Goal: Task Accomplishment & Management: Manage account settings

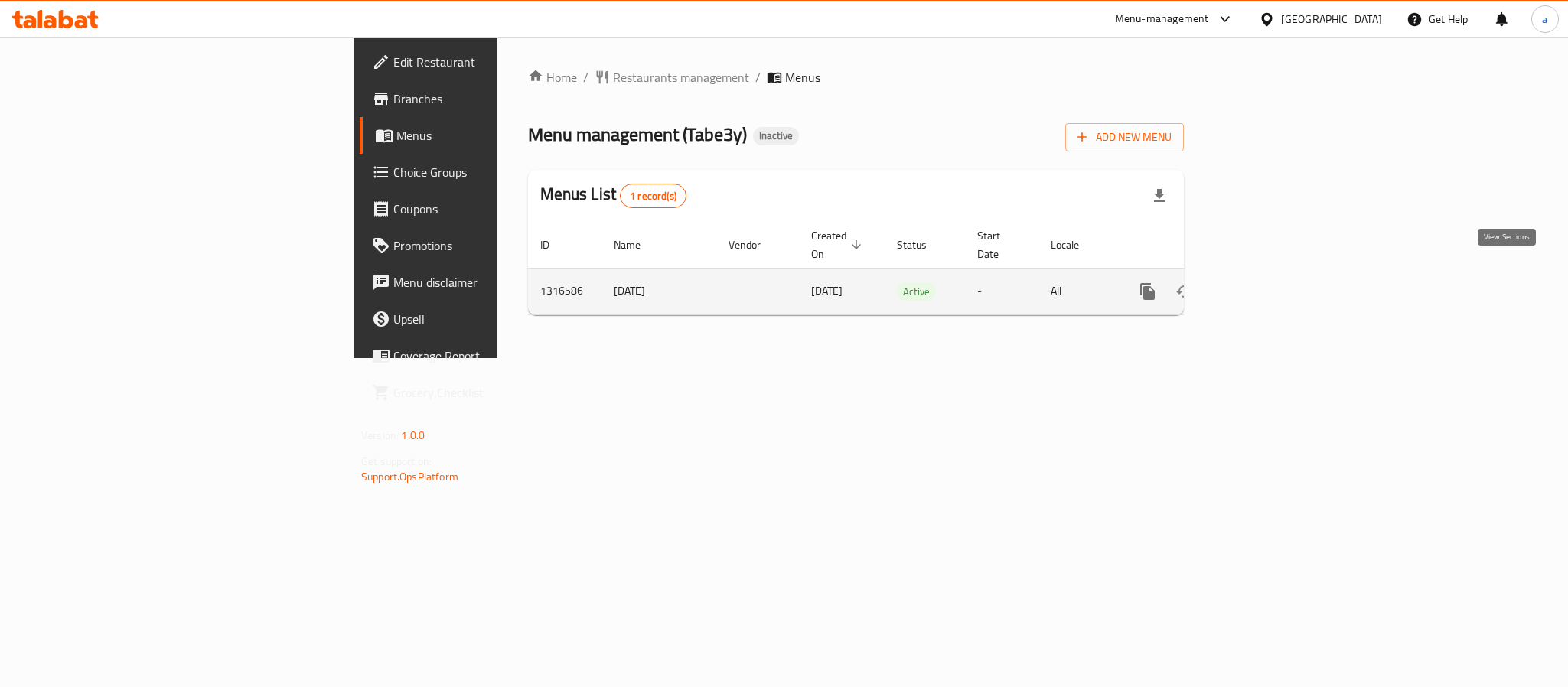
click at [1268, 282] on icon "enhanced table" at bounding box center [1259, 291] width 18 height 18
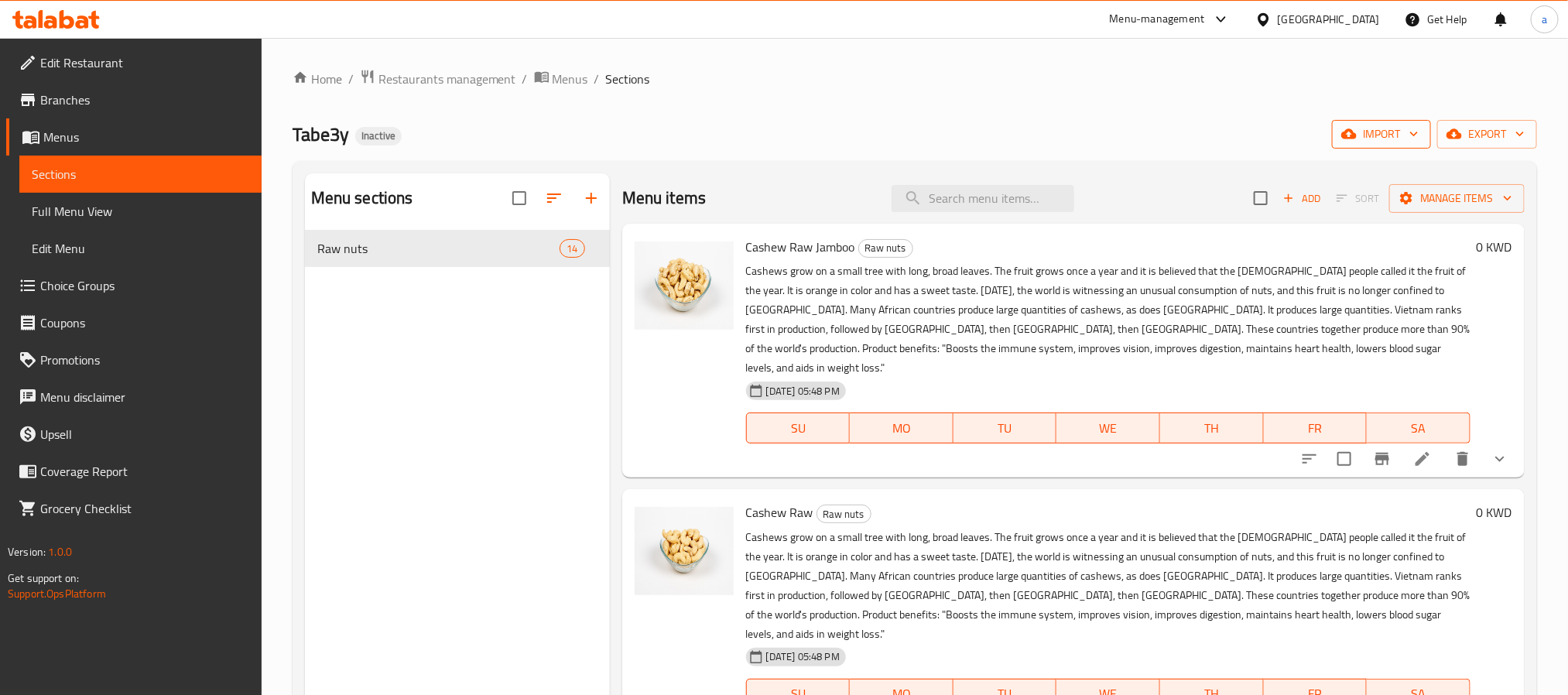
click at [1408, 134] on icon "button" at bounding box center [1414, 133] width 16 height 16
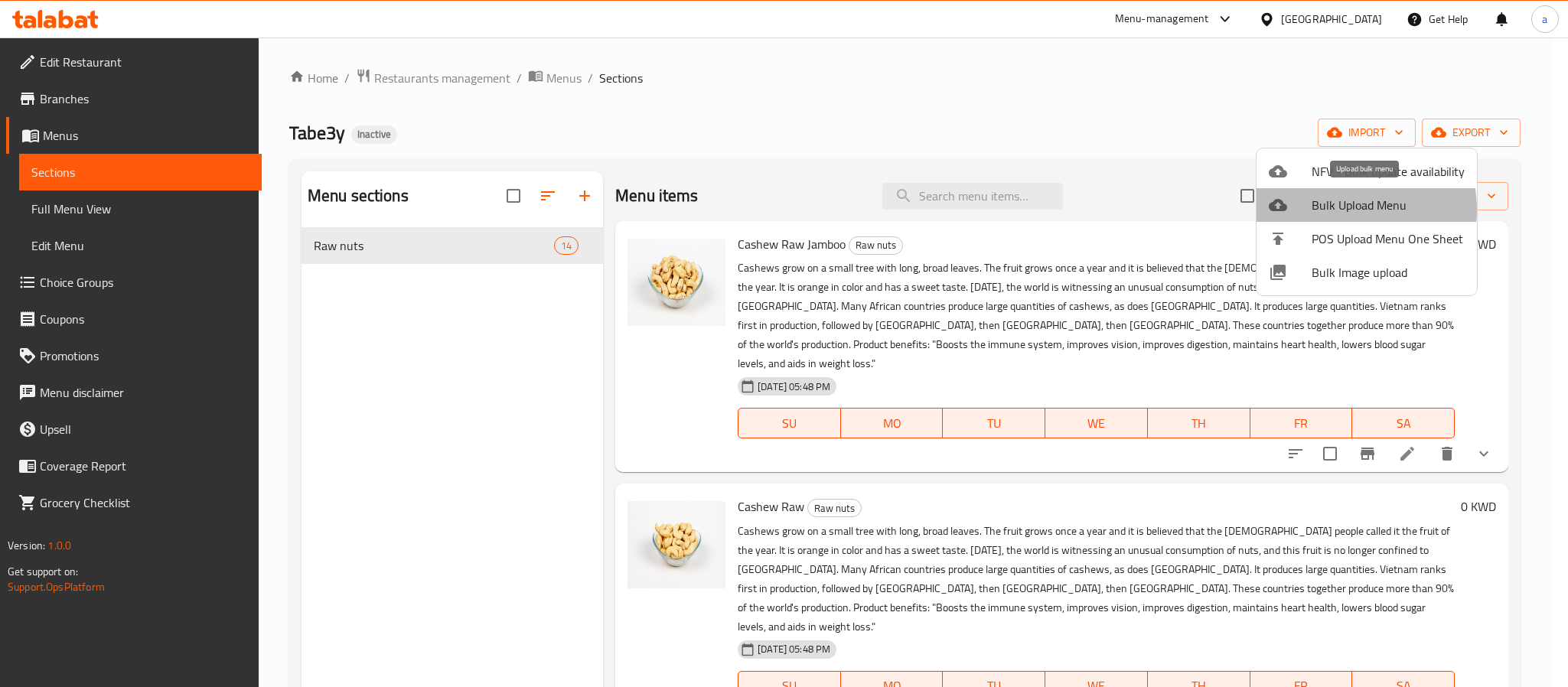
click at [1333, 209] on span "Bulk Upload Menu" at bounding box center [1388, 205] width 153 height 18
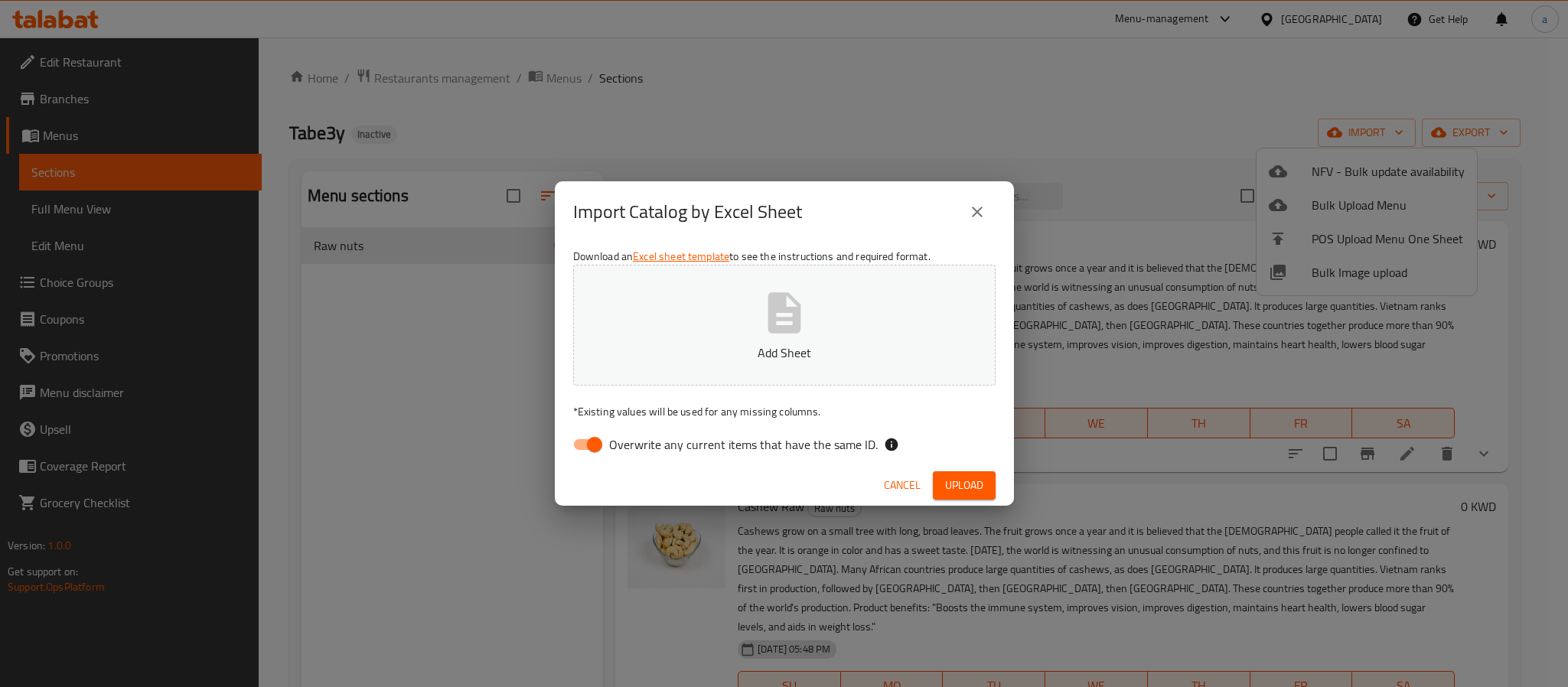
click at [607, 443] on input "Overwrite any current items that have the same ID." at bounding box center [595, 444] width 87 height 29
checkbox input "false"
click at [725, 273] on button "Add Sheet" at bounding box center [785, 325] width 423 height 121
click at [945, 476] on span "Upload" at bounding box center [964, 485] width 38 height 19
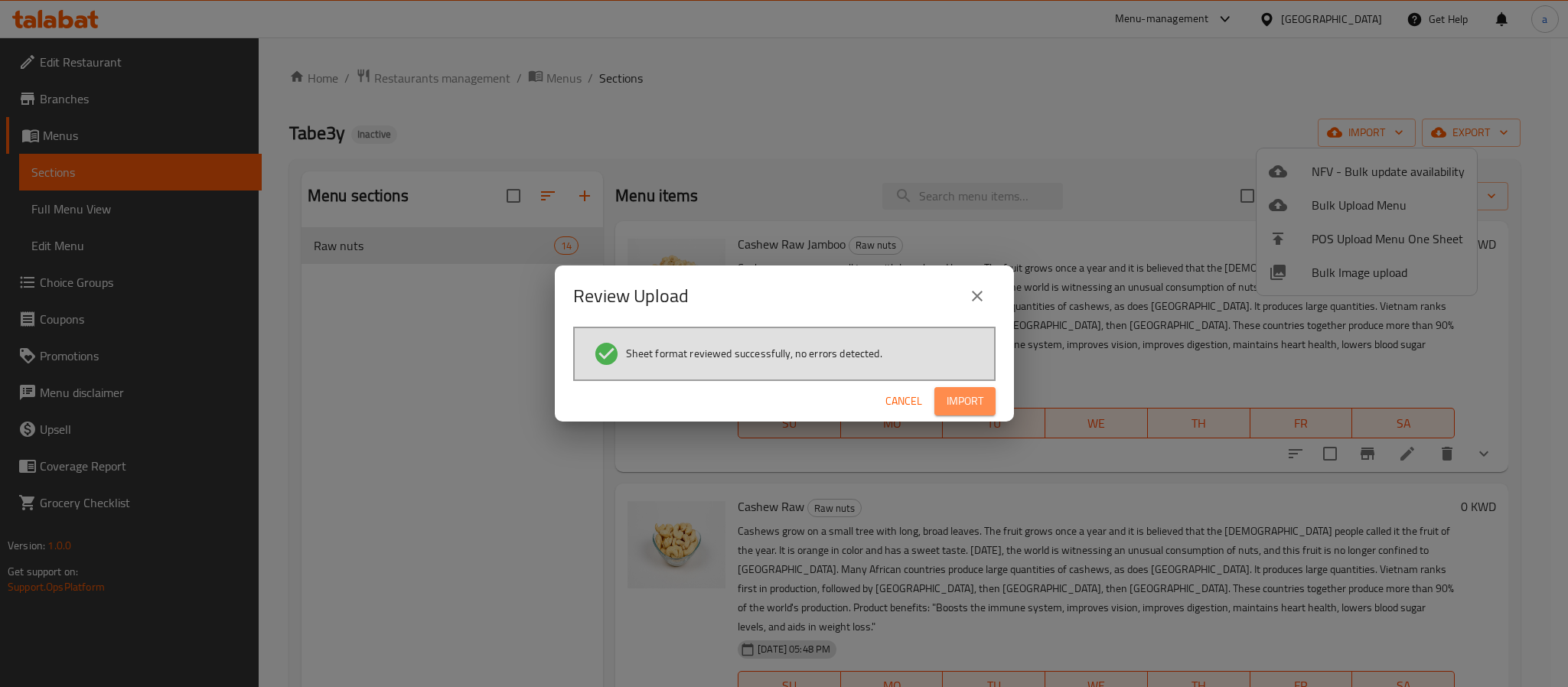
click at [951, 405] on span "Import" at bounding box center [965, 401] width 37 height 19
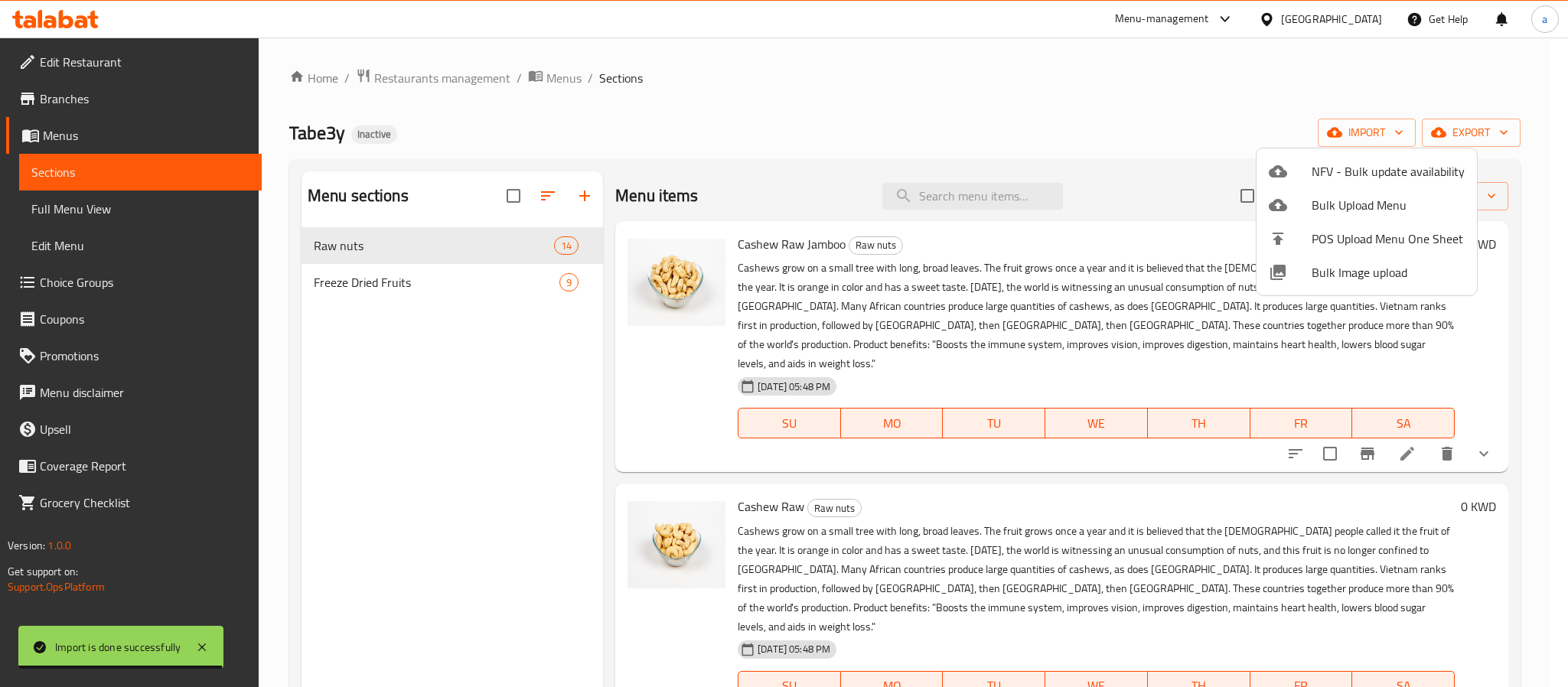
click at [363, 280] on div at bounding box center [784, 343] width 1568 height 687
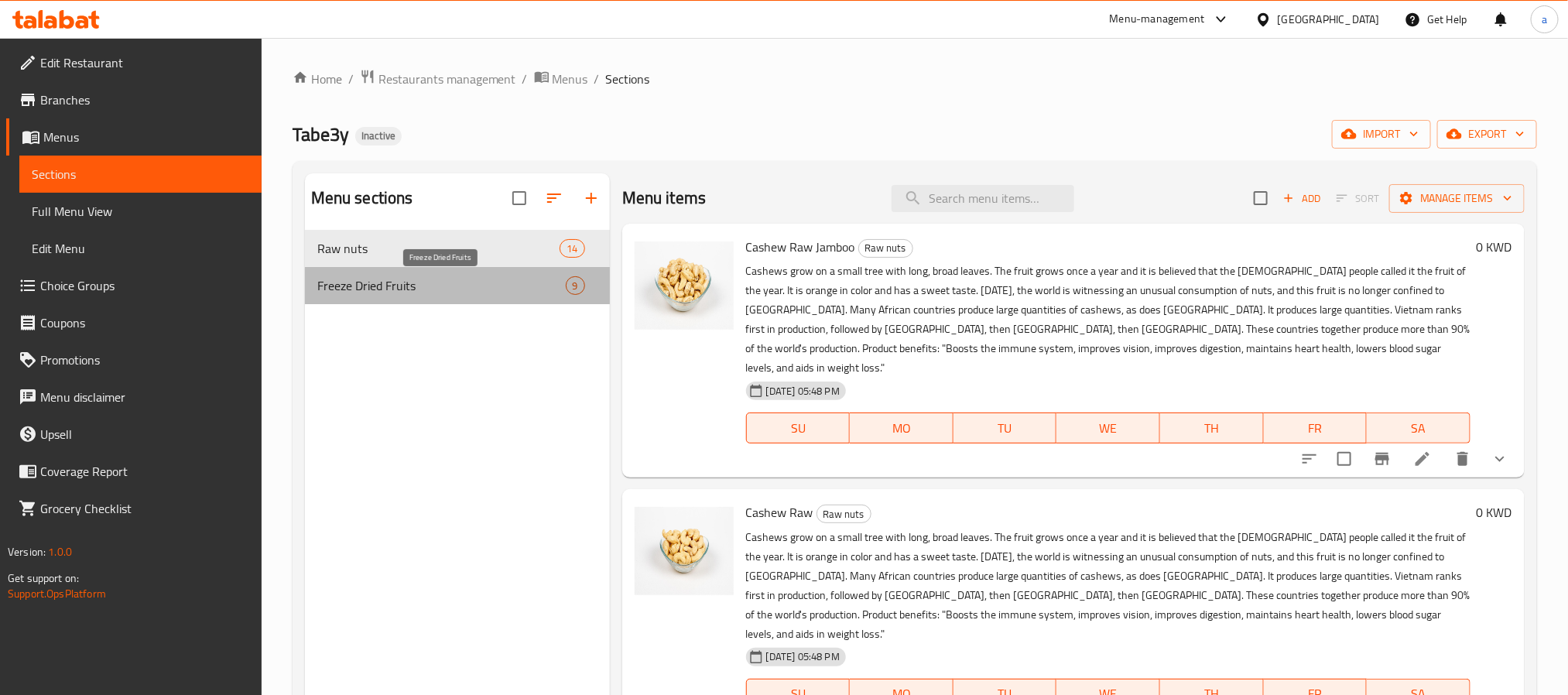
click at [367, 290] on span "Freeze Dried Fruits" at bounding box center [441, 285] width 249 height 18
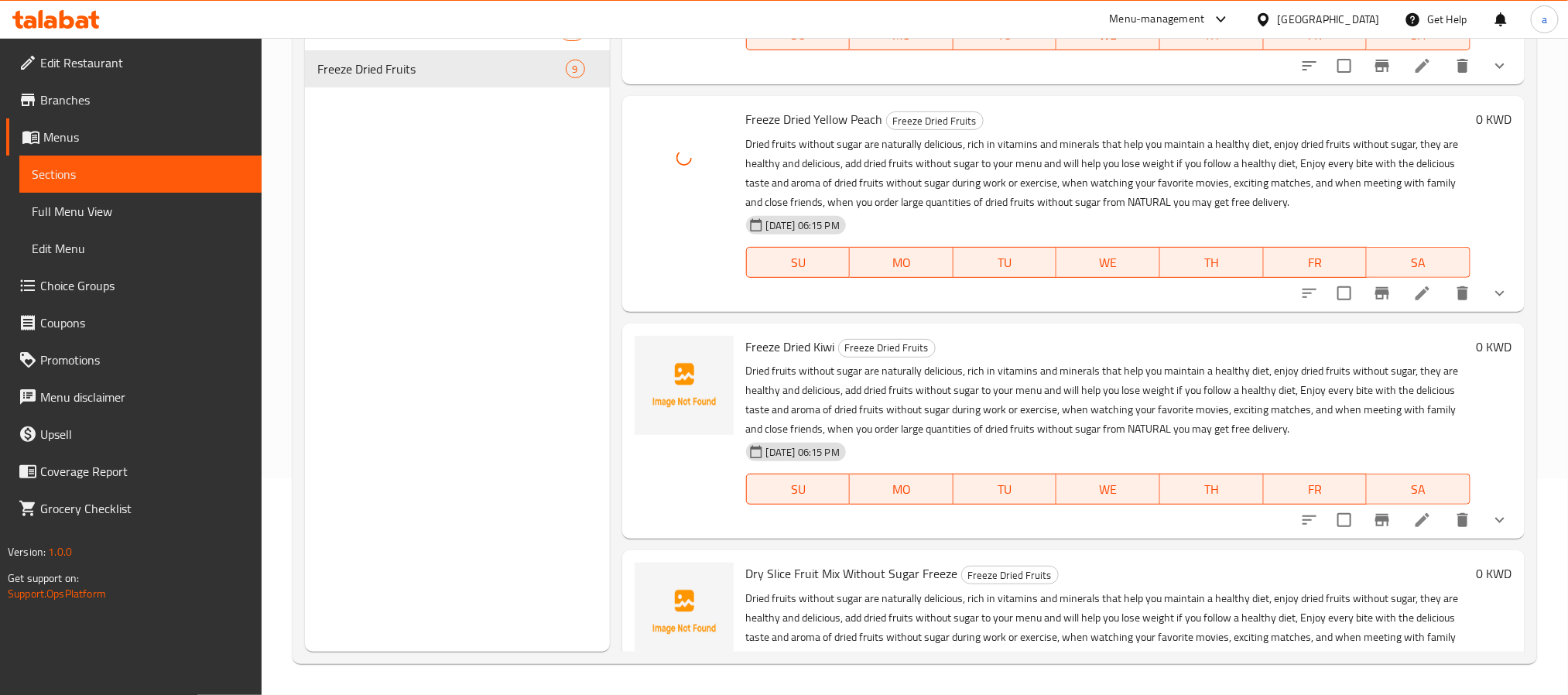
scroll to position [1386, 0]
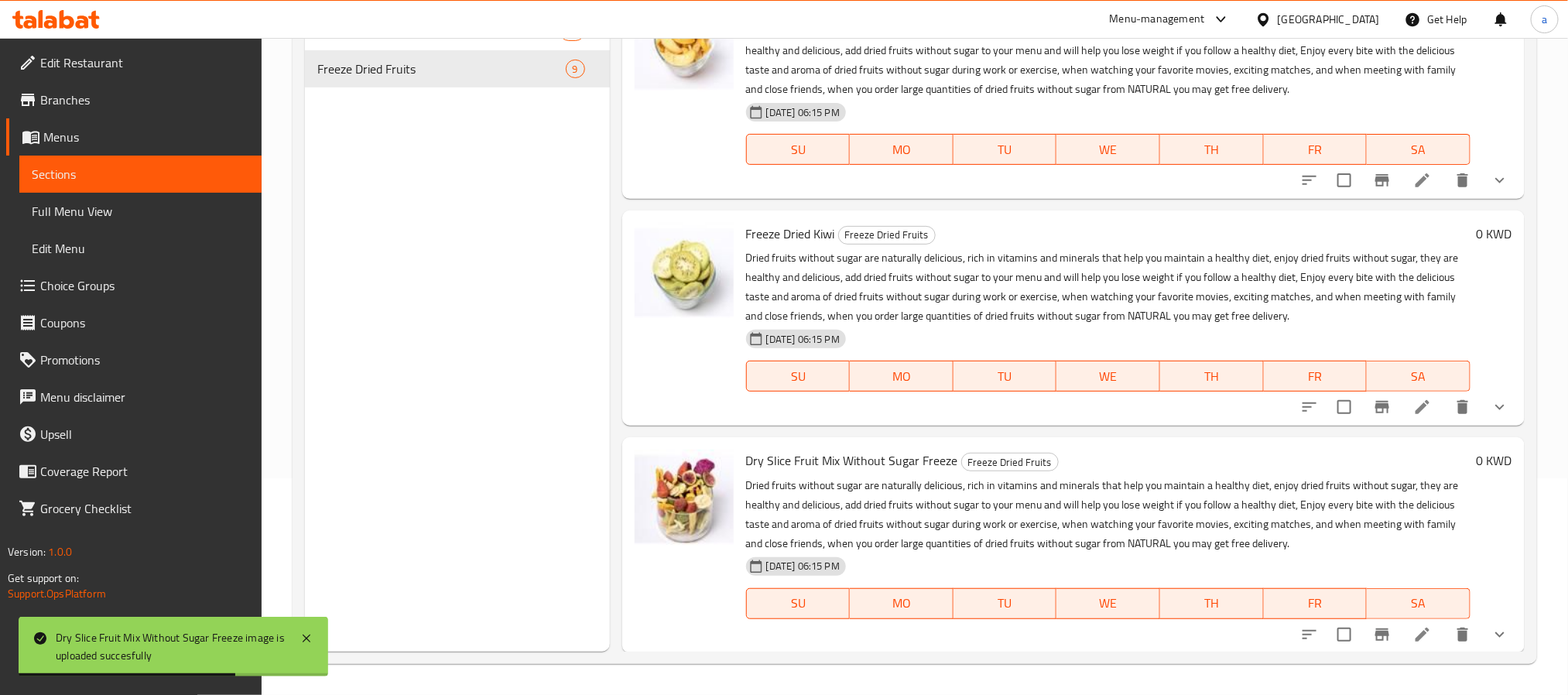
click at [129, 225] on link "Full Menu View" at bounding box center [140, 211] width 242 height 38
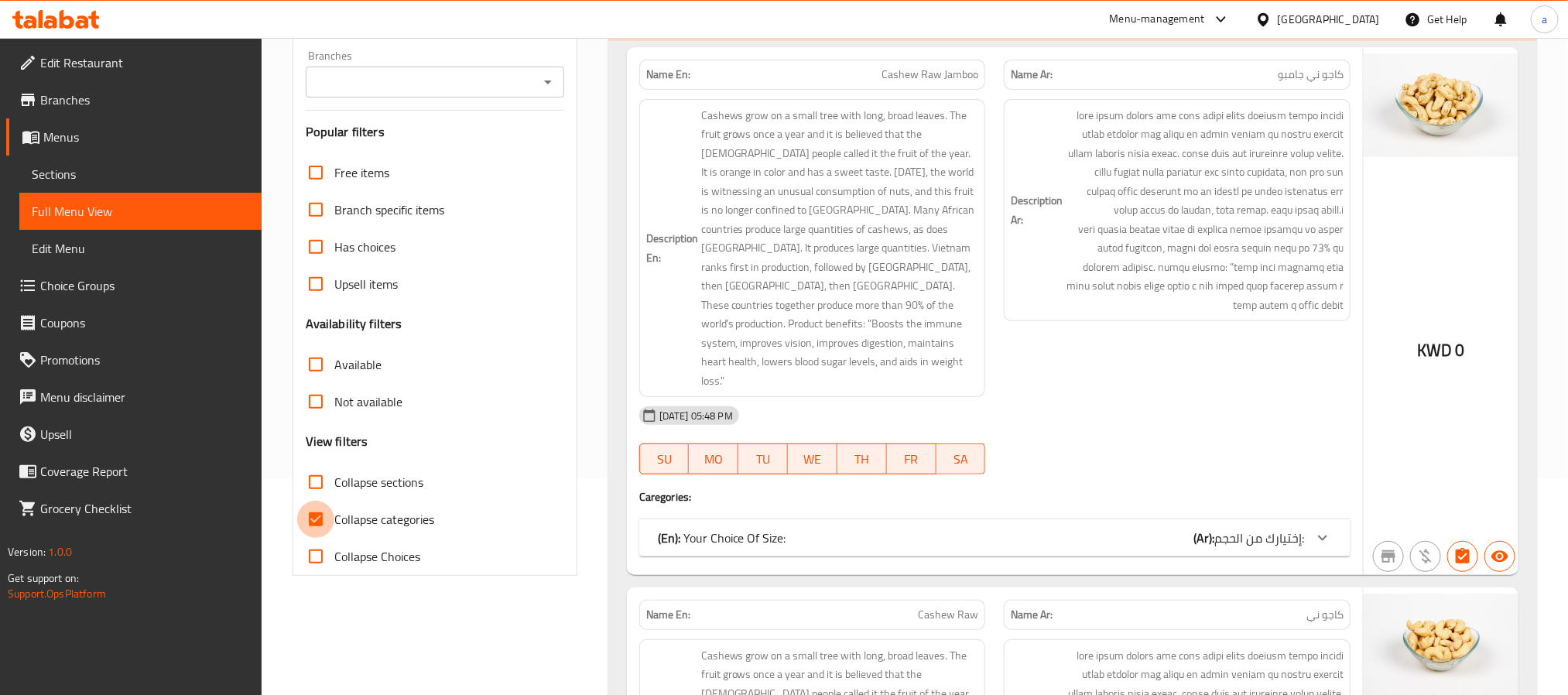
click at [310, 517] on input "Collapse categories" at bounding box center [315, 519] width 38 height 38
checkbox input "false"
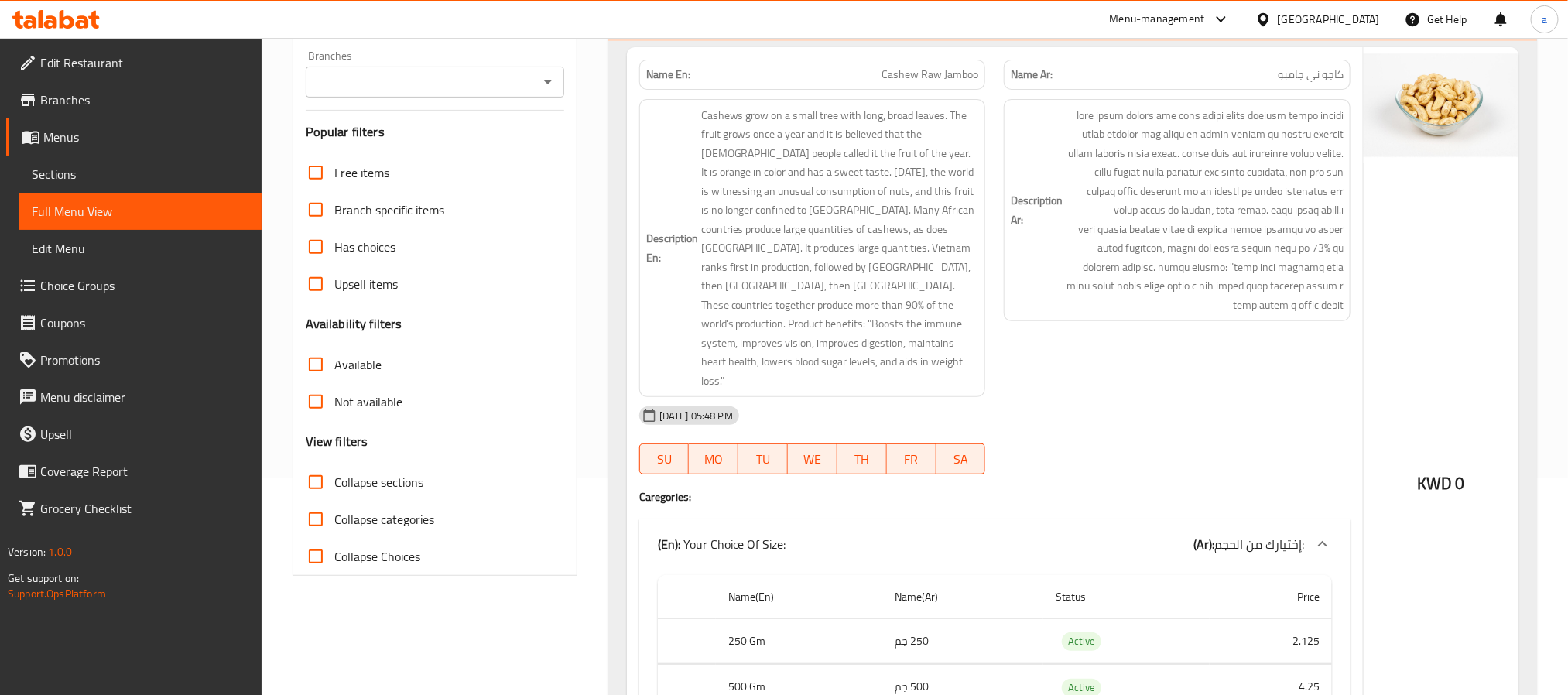
click at [324, 484] on input "Collapse sections" at bounding box center [315, 482] width 38 height 38
checkbox input "true"
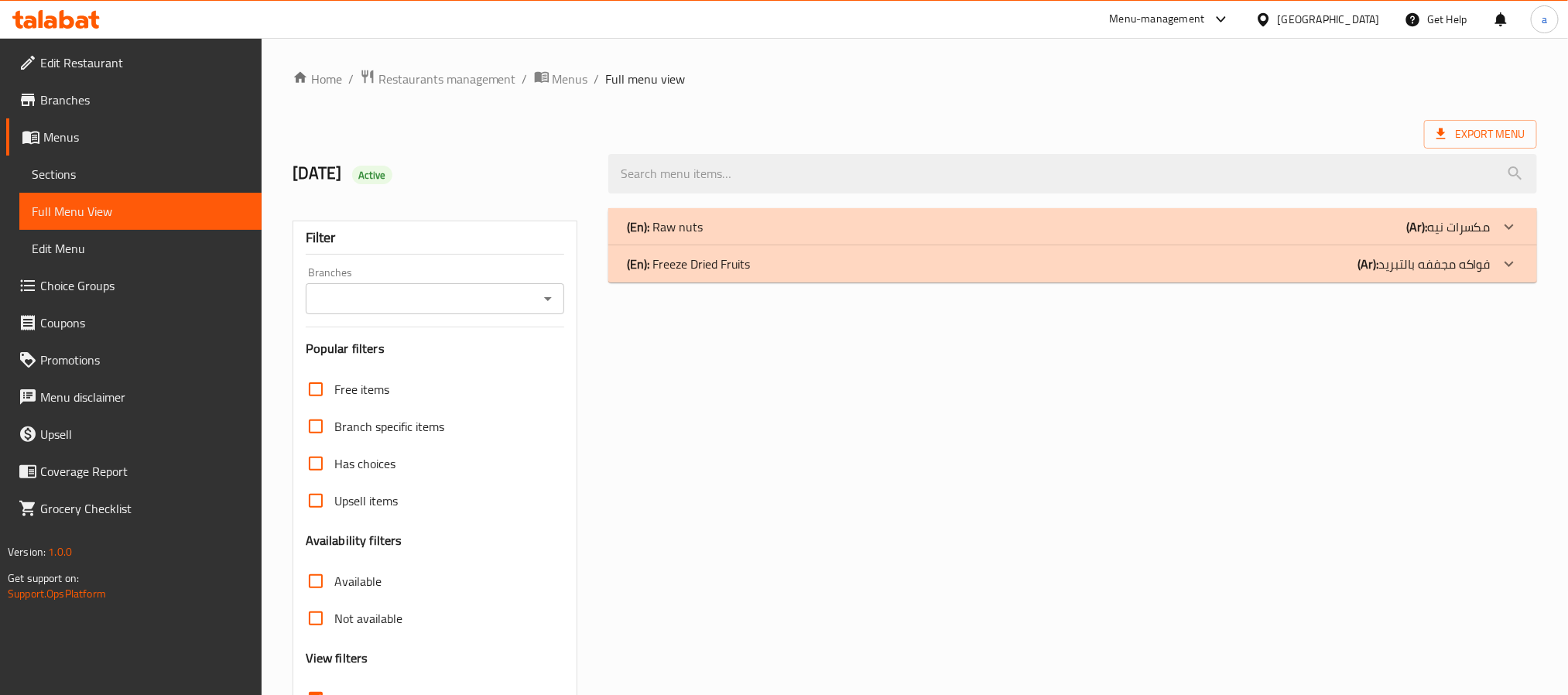
scroll to position [116, 0]
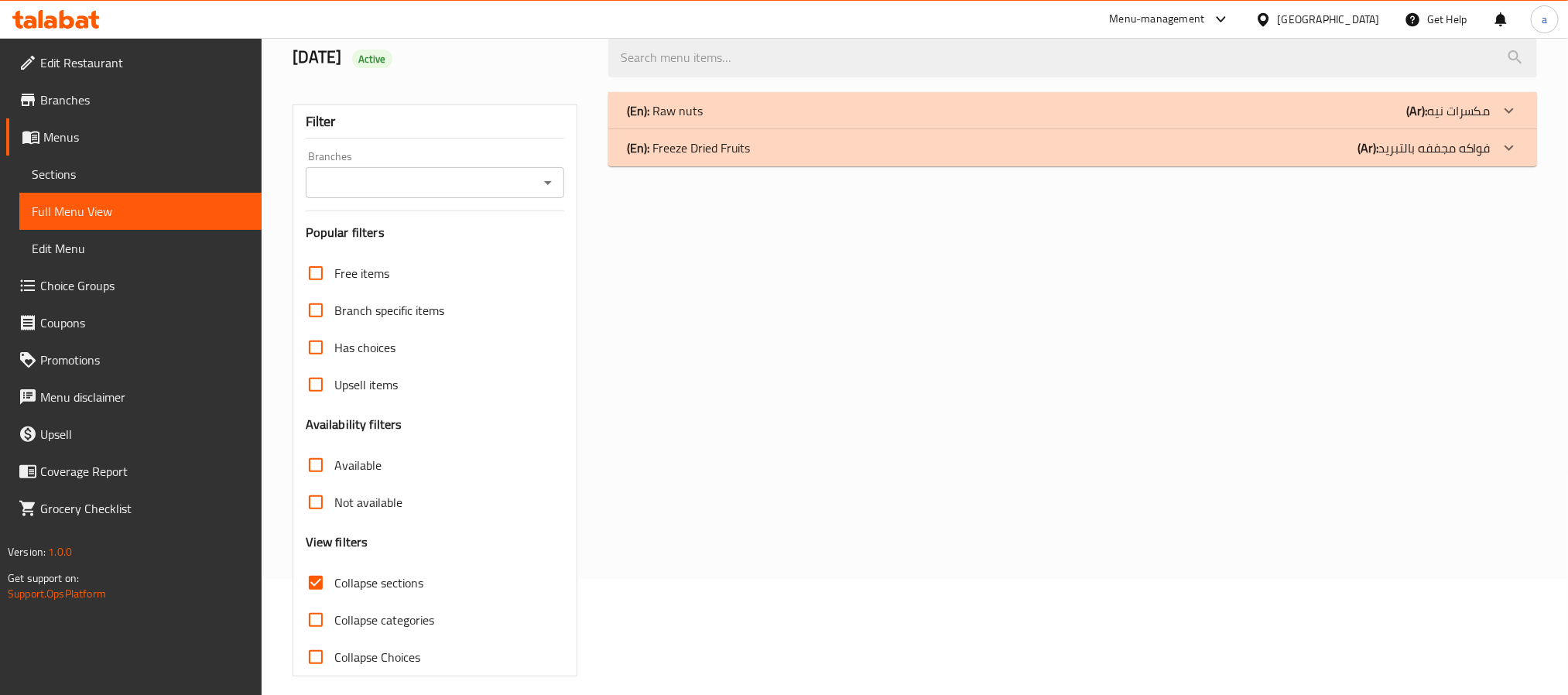
click at [814, 160] on div "(En): Freeze Dried Fruits (Ar): فواكه مجففه بالتبريد" at bounding box center [1072, 148] width 929 height 38
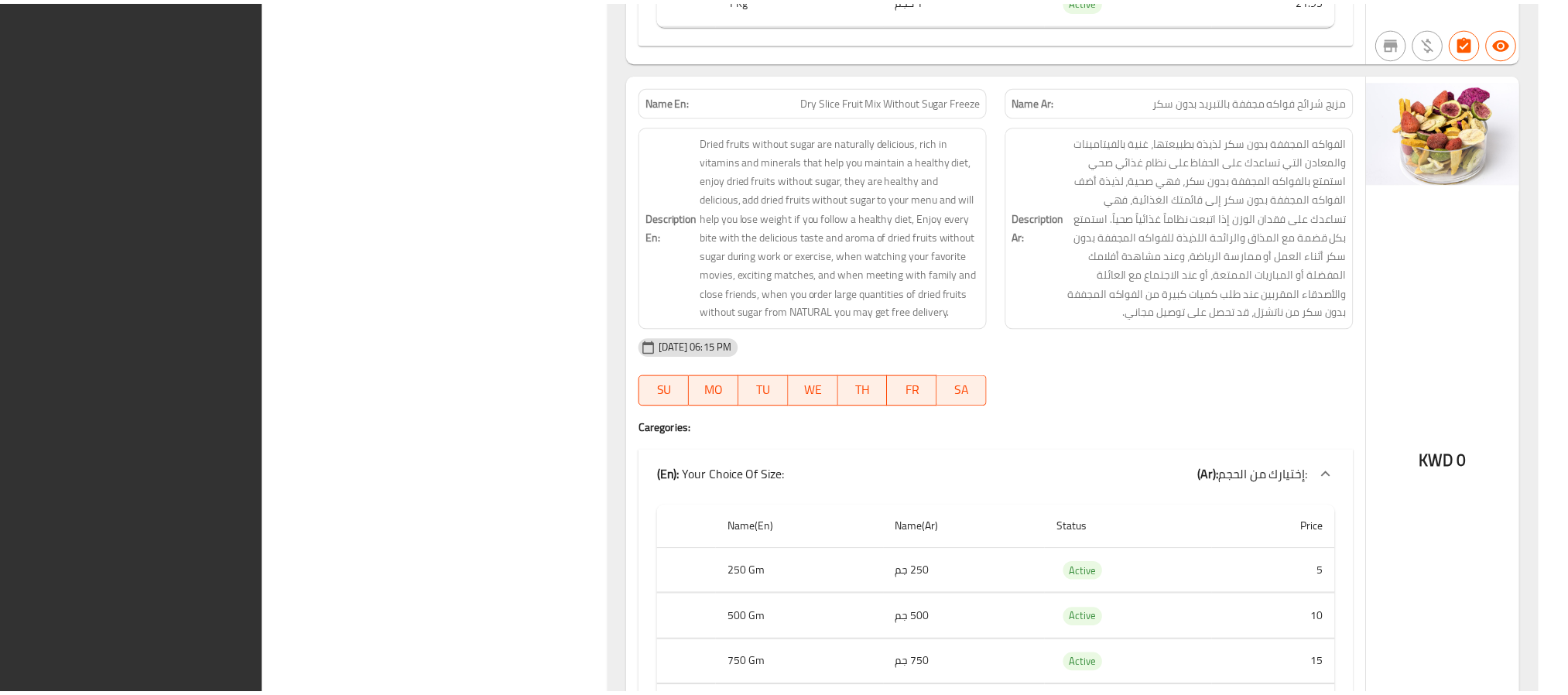
scroll to position [6090, 0]
